Goal: Communication & Community: Ask a question

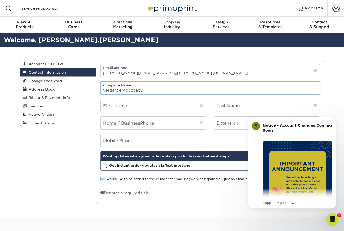
type input "Verdance Advocacy"
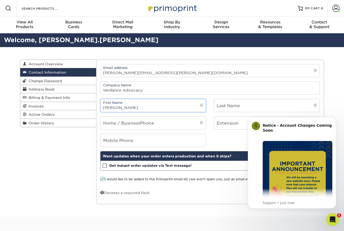
type input "Michele"
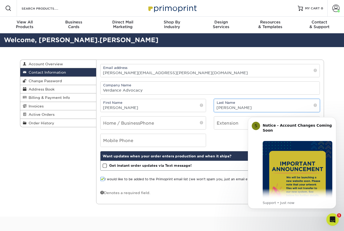
type input "Doyle"
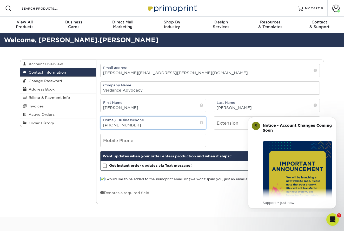
type input "218-513-3353"
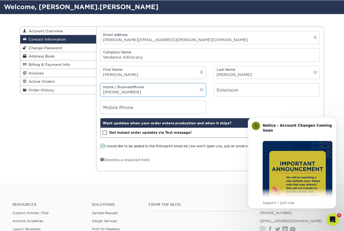
scroll to position [34, 0]
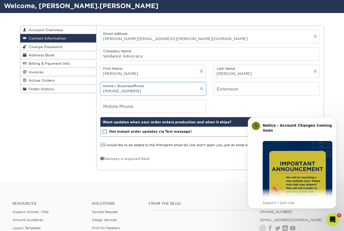
drag, startPoint x: 133, startPoint y: 91, endPoint x: 92, endPoint y: 91, distance: 41.1
click at [92, 25] on div "Contact Information Account Overview Contact Information Change Password Addres…" at bounding box center [172, 25] width 304 height 0
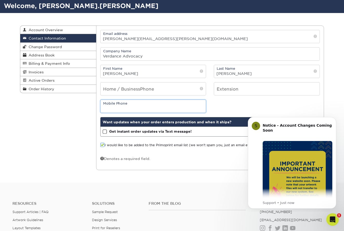
paste input "218-513-3353"
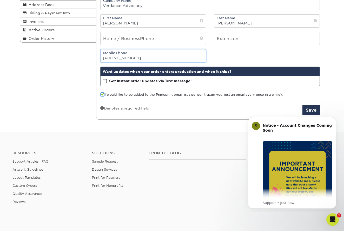
scroll to position [85, 0]
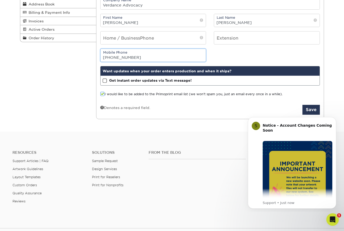
type input "218-513-3353"
click at [106, 82] on span at bounding box center [105, 80] width 4 height 5
click at [0, 0] on input "Get instant order updates via Text message!" at bounding box center [0, 0] width 0 height 0
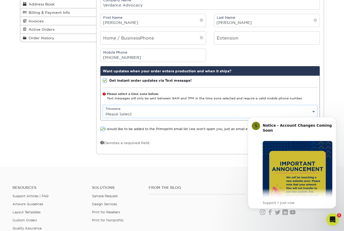
select select "-6.0"
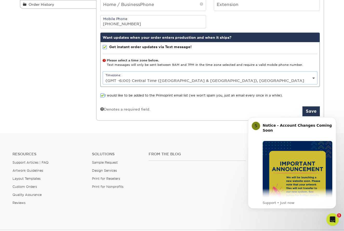
scroll to position [125, 0]
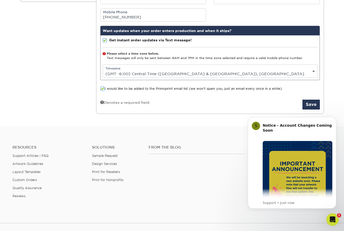
click at [102, 89] on span at bounding box center [102, 88] width 4 height 5
click at [0, 0] on input "I would like to be added to the Primoprint email list (we won't spam you, just …" at bounding box center [0, 0] width 0 height 0
click at [313, 104] on button "Save" at bounding box center [311, 105] width 17 height 10
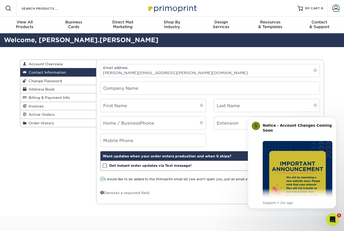
click at [62, 104] on link "Invoices" at bounding box center [58, 106] width 76 height 8
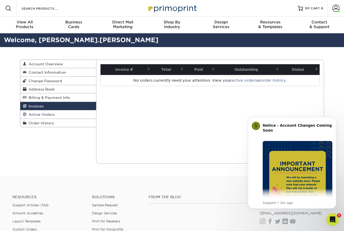
click at [54, 116] on link "Active Orders" at bounding box center [58, 114] width 76 height 8
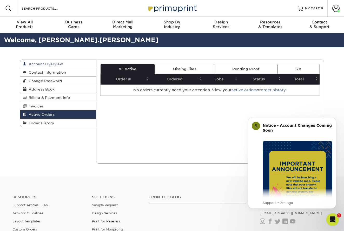
click at [54, 64] on span "Account Overview" at bounding box center [45, 64] width 36 height 4
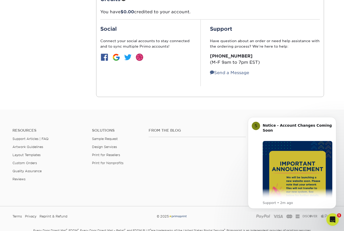
scroll to position [134, 0]
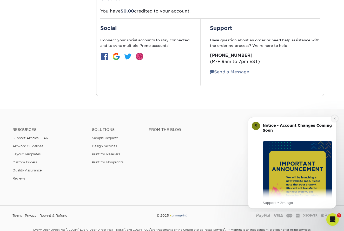
click at [334, 121] on button "Dismiss notification" at bounding box center [334, 118] width 7 height 7
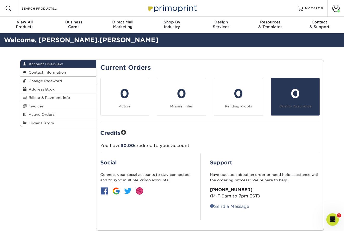
scroll to position [0, 0]
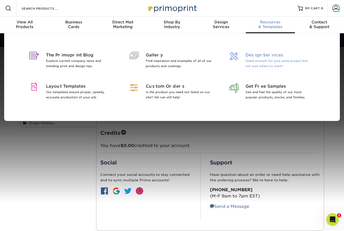
click at [260, 63] on p "Need artwork for your print project but not sure where to start?" at bounding box center [279, 63] width 67 height 10
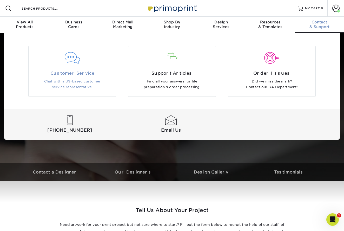
click at [83, 87] on p "Chat with a US-based customer service representative." at bounding box center [72, 84] width 80 height 12
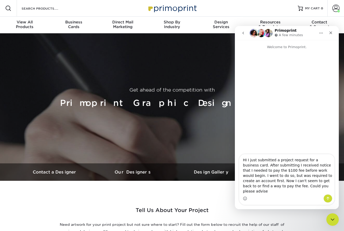
type textarea "HI I just submitted a project request for a business card. After submitting I r…"
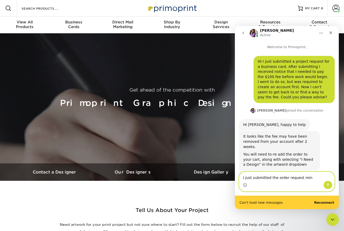
scroll to position [14, 0]
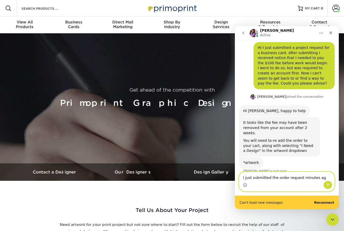
type textarea "I just submitted the order request minutes ago"
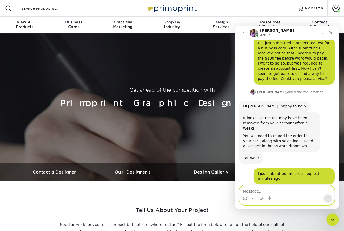
scroll to position [41, 0]
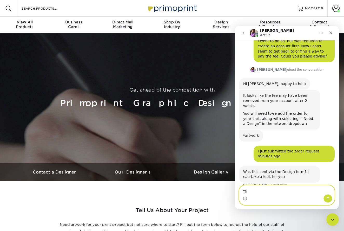
type textarea "Yes"
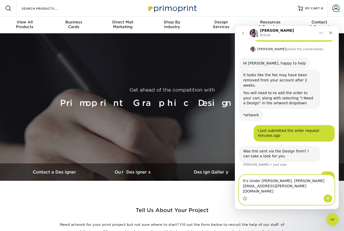
type textarea "It's Under [PERSON_NAME]. [PERSON_NAME][EMAIL_ADDRESS][PERSON_NAME][DOMAIN_NAME…"
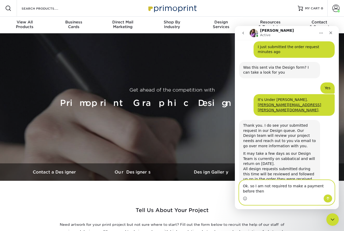
scroll to position [150, 0]
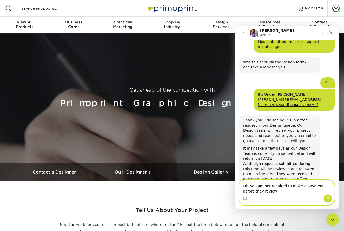
type textarea "Ok. so I am not required to make a payment before they review?"
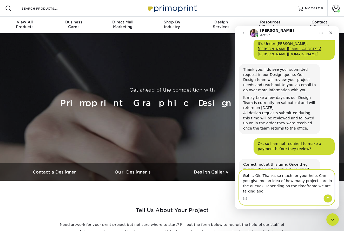
scroll to position [206, 0]
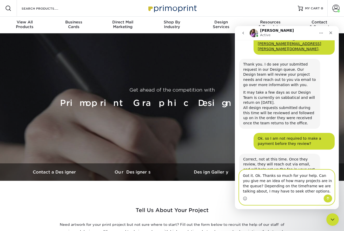
type textarea "Got it. Ok. Thanks so much for your help. Can you give me an idea of how many p…"
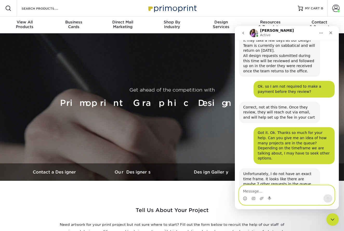
scroll to position [261, 0]
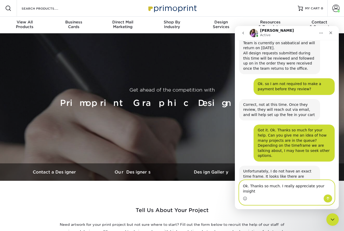
type textarea "Ok. Thanks so much. I really appreciate your insight!"
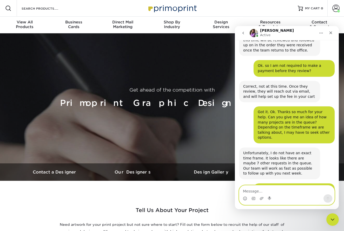
scroll to position [311, 0]
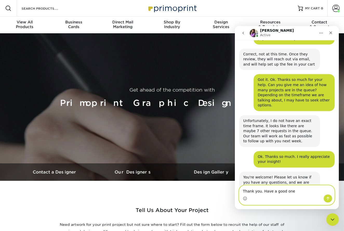
type textarea "Thank you. Have a good one!"
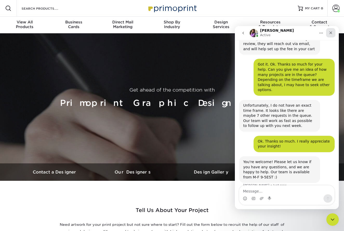
click at [332, 32] on icon "Close" at bounding box center [331, 32] width 3 height 3
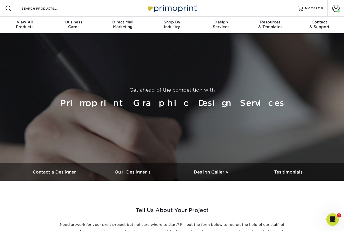
scroll to position [0, 0]
